Goal: Find specific page/section: Find specific page/section

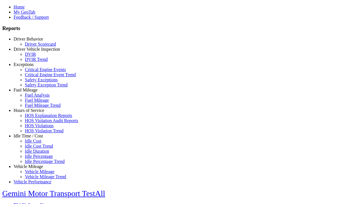
click at [33, 92] on link "Fuel Mileage" at bounding box center [26, 90] width 24 height 5
click at [37, 103] on link "Fuel Mileage" at bounding box center [37, 100] width 24 height 5
select select "**"
